Goal: Navigation & Orientation: Find specific page/section

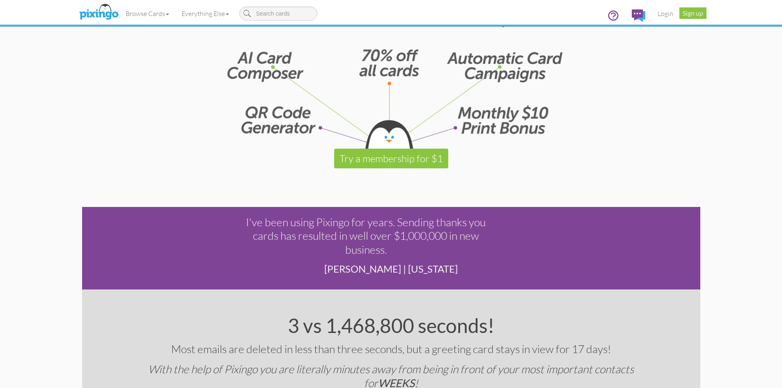
scroll to position [1109, 0]
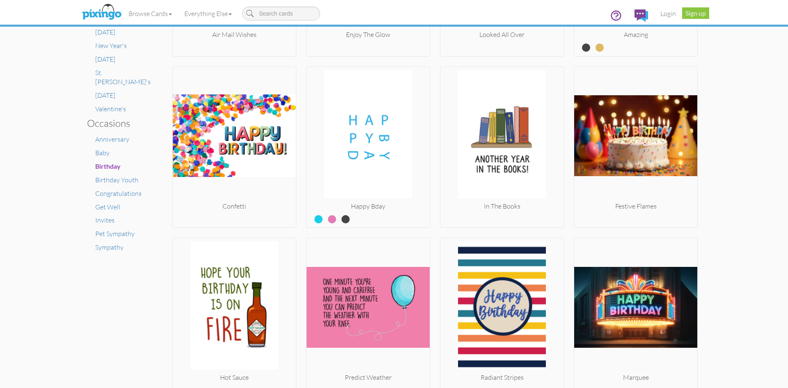
scroll to position [458, 0]
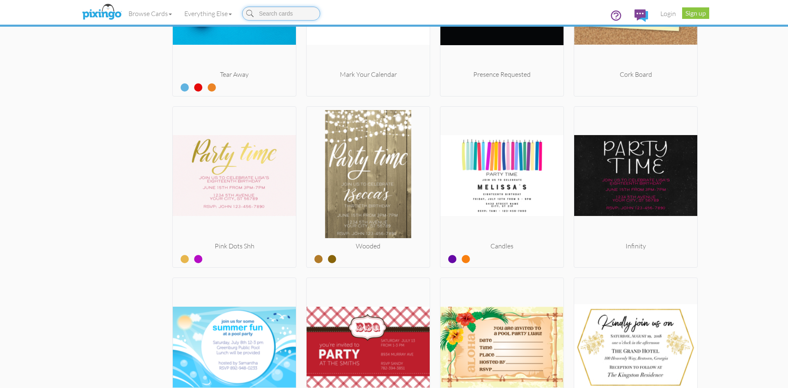
scroll to position [785, 0]
